Goal: Information Seeking & Learning: Learn about a topic

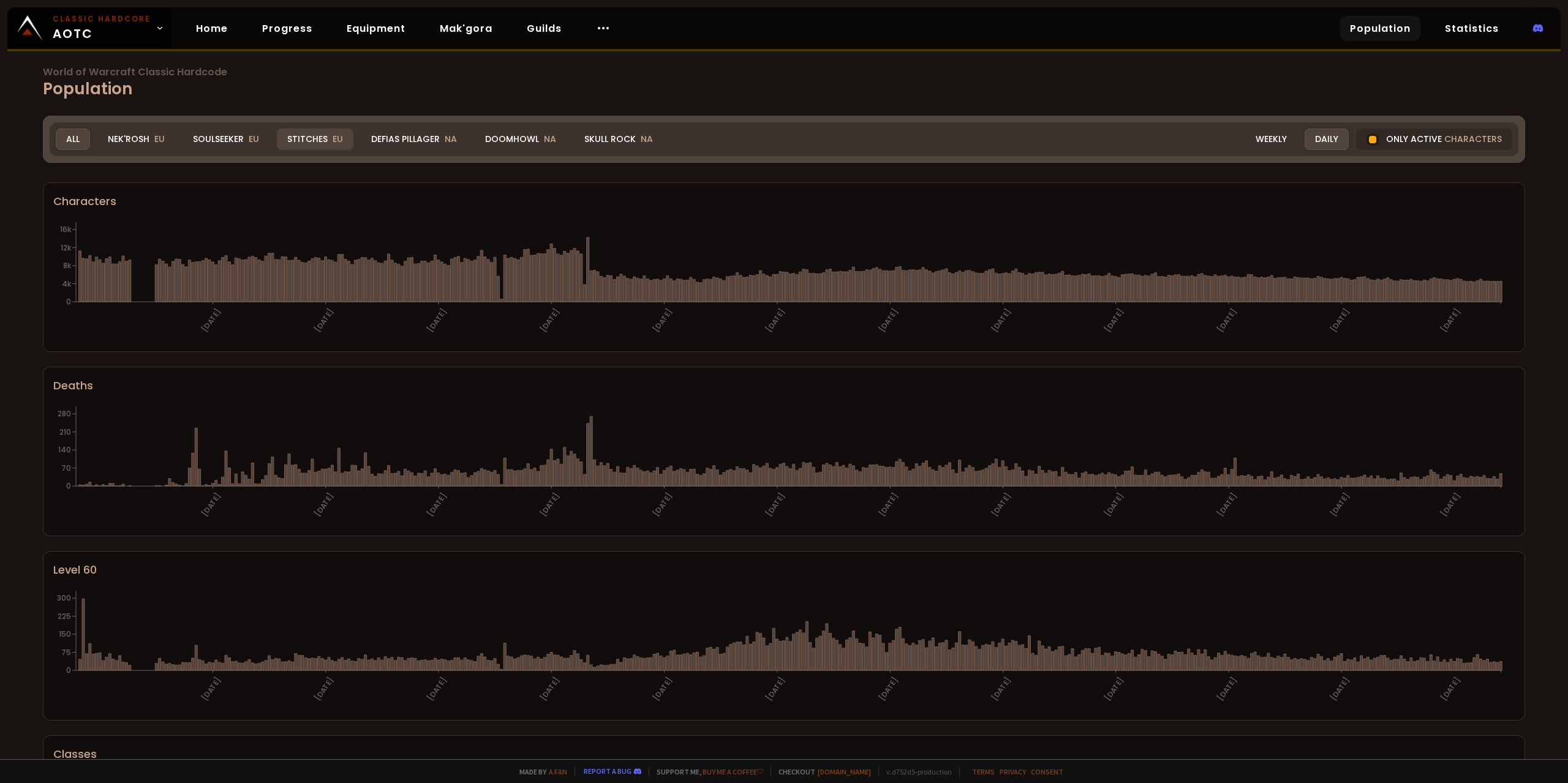
click at [326, 145] on div "Stitches EU" at bounding box center [315, 139] width 76 height 22
click at [78, 144] on div "All" at bounding box center [73, 139] width 34 height 22
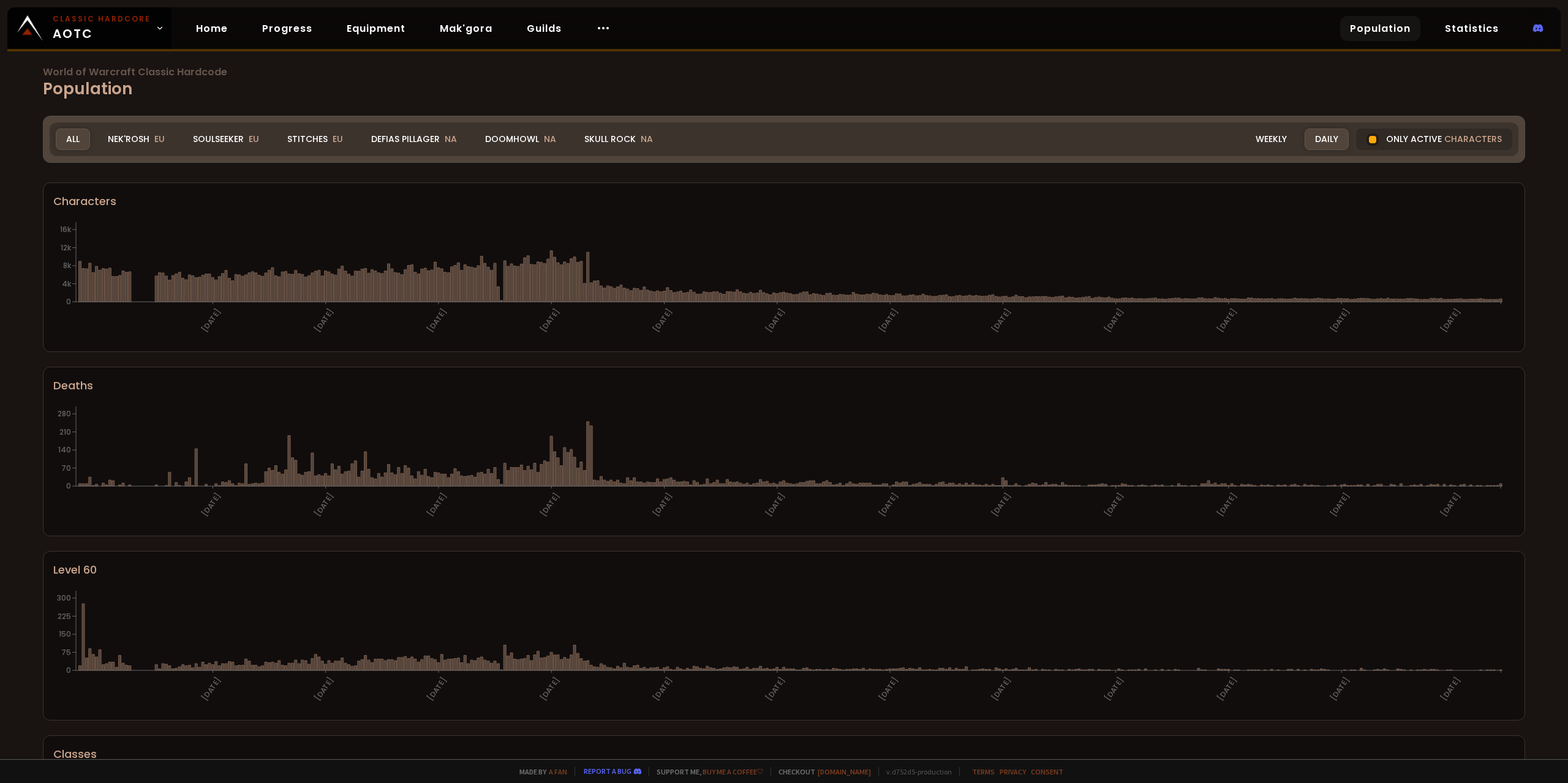
click at [208, 144] on div "Soulseeker EU" at bounding box center [226, 139] width 87 height 22
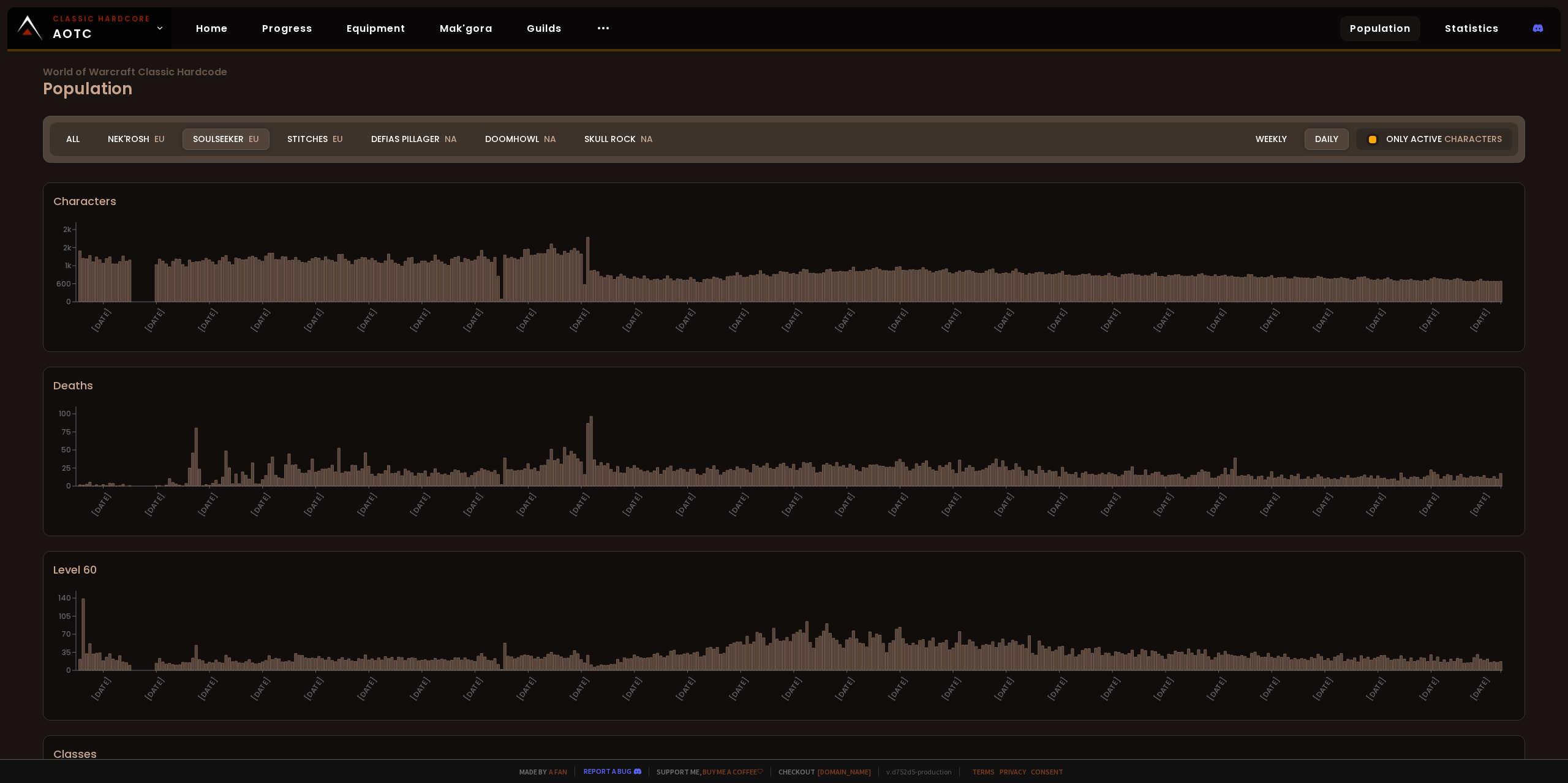
click at [1369, 139] on div at bounding box center [1373, 139] width 7 height 7
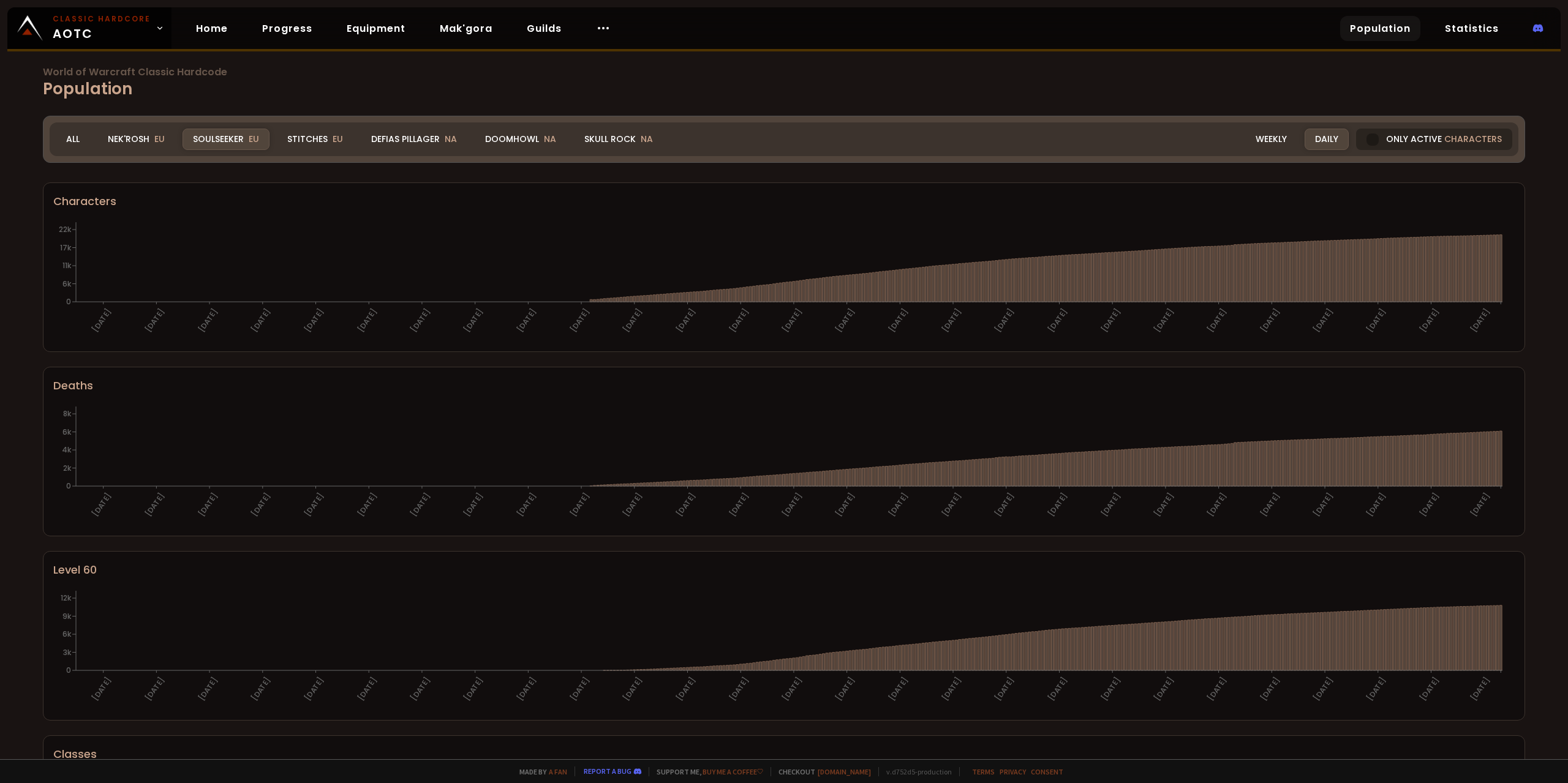
click at [1369, 142] on div at bounding box center [1372, 139] width 12 height 12
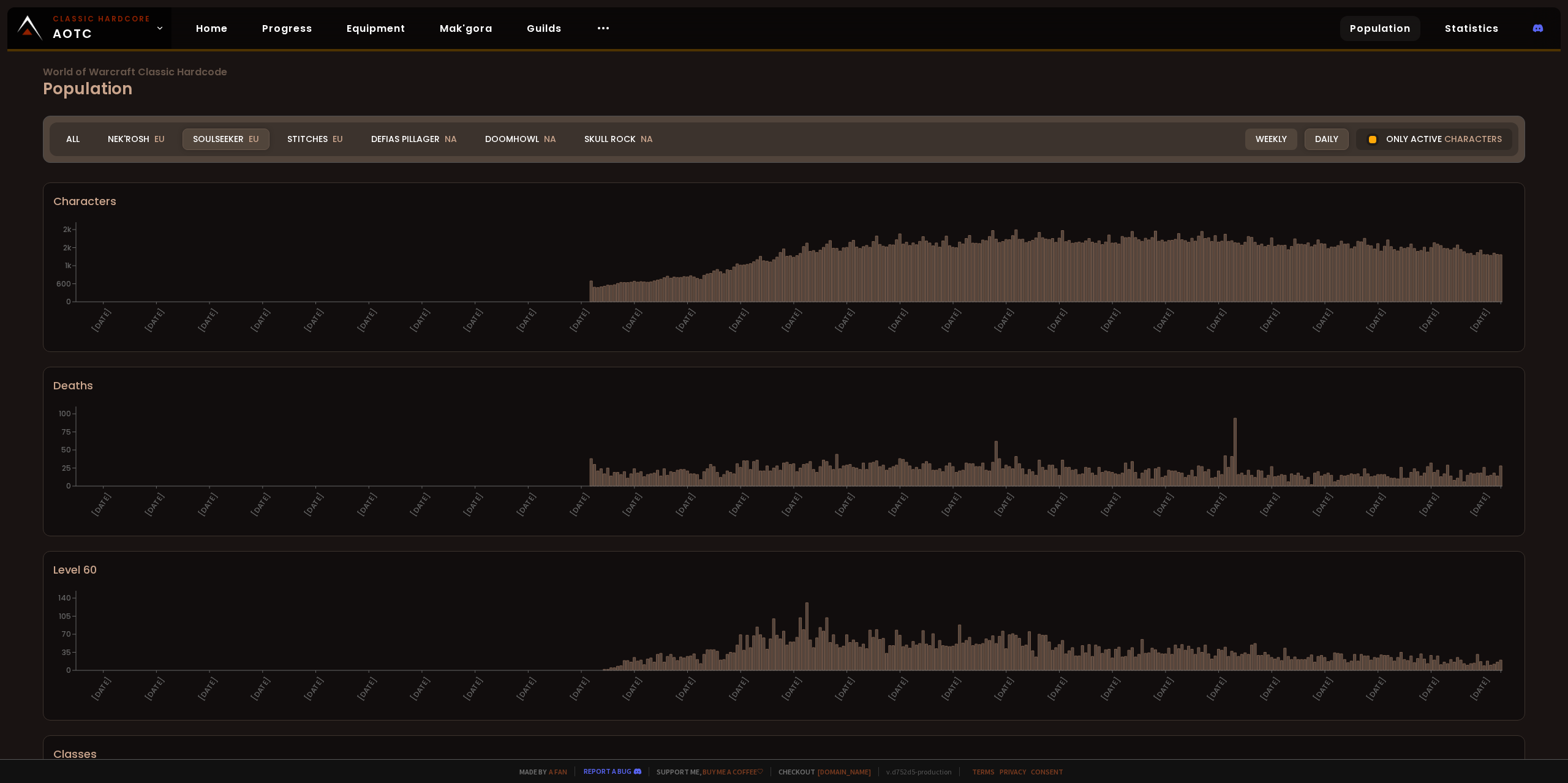
click at [1273, 139] on div "Weekly" at bounding box center [1270, 139] width 52 height 22
